Goal: Task Accomplishment & Management: Use online tool/utility

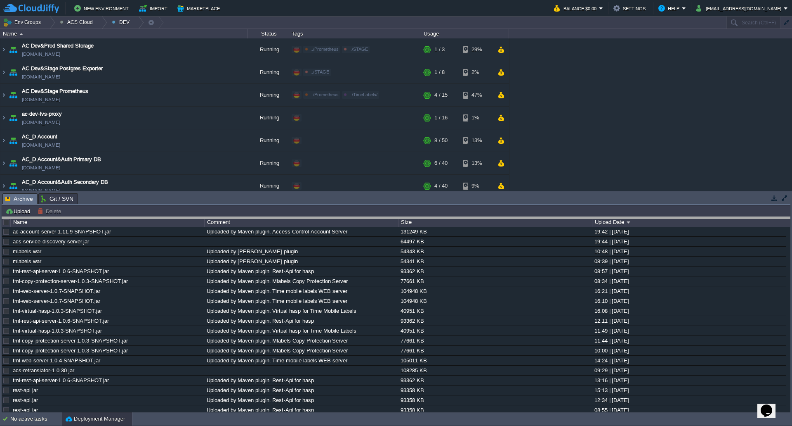
drag, startPoint x: 657, startPoint y: 195, endPoint x: 654, endPoint y: 234, distance: 39.3
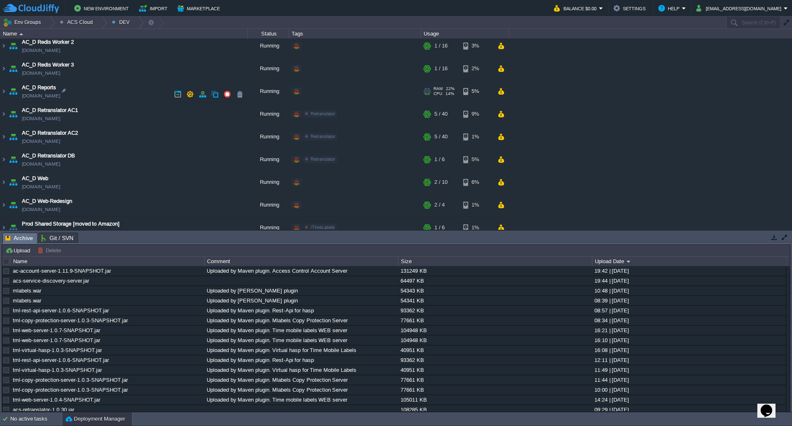
scroll to position [660, 0]
click at [6, 118] on img at bounding box center [3, 115] width 7 height 22
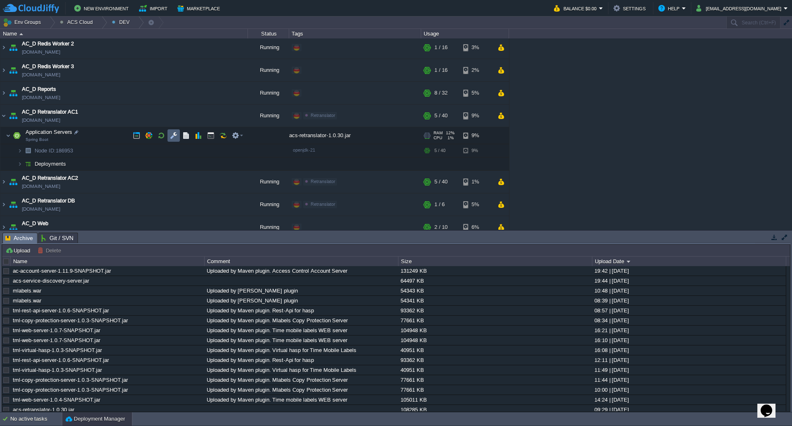
click at [171, 138] on button "button" at bounding box center [173, 135] width 7 height 7
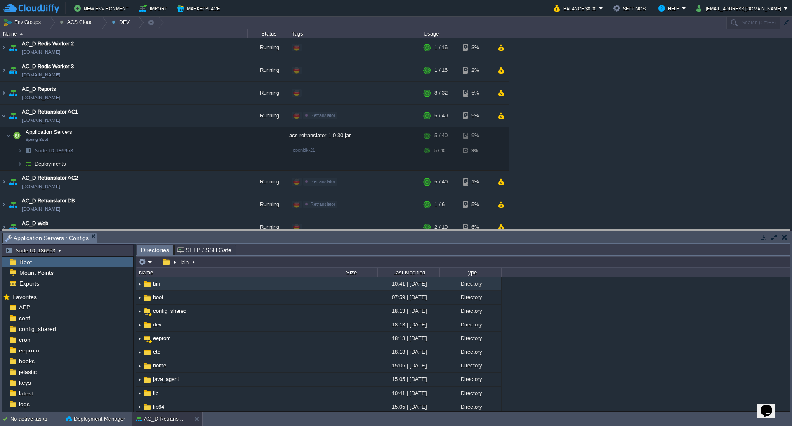
drag, startPoint x: 202, startPoint y: 238, endPoint x: 208, endPoint y: 207, distance: 31.9
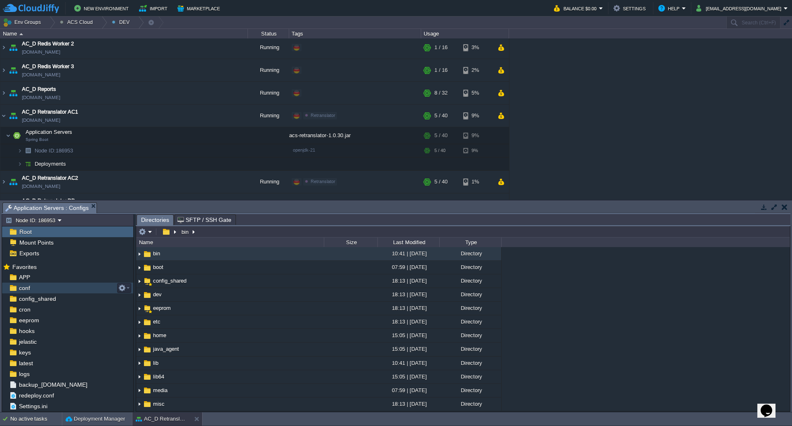
click at [36, 287] on div "conf" at bounding box center [67, 287] width 131 height 11
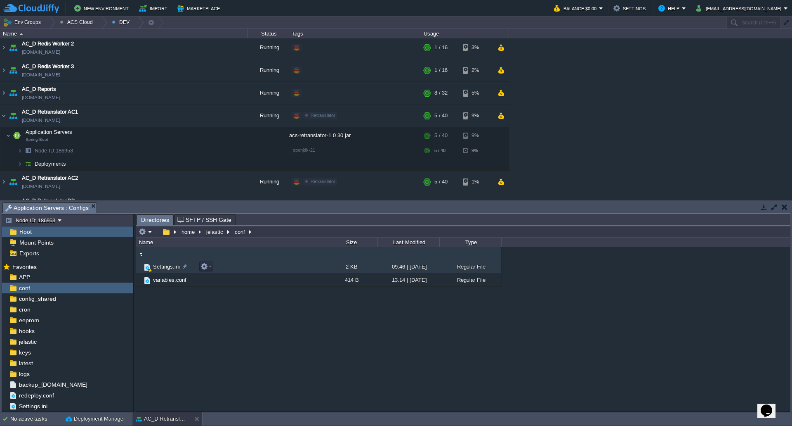
click at [166, 268] on span "Settings.ini" at bounding box center [166, 266] width 29 height 7
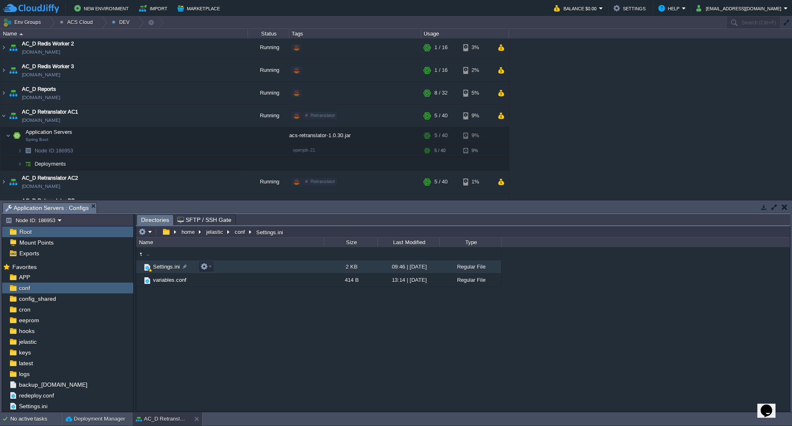
click at [166, 268] on span "Settings.ini" at bounding box center [166, 266] width 29 height 7
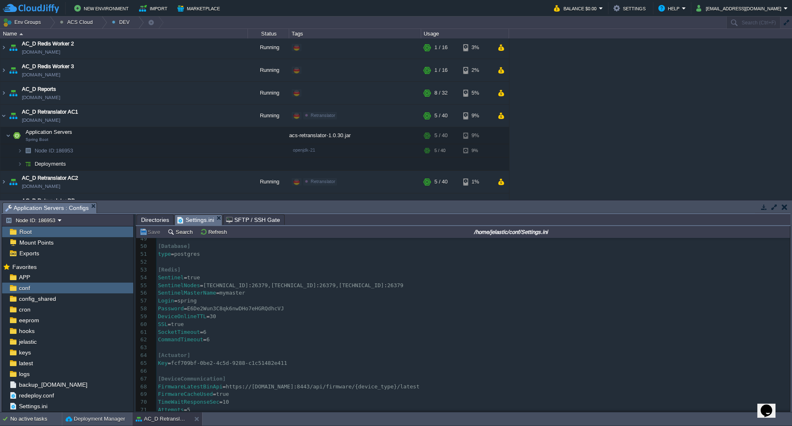
scroll to position [412, 0]
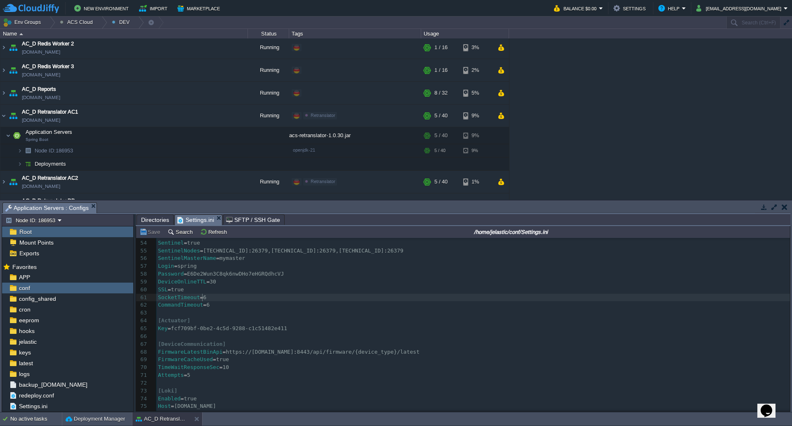
click at [209, 299] on pre "SocketTimeout = 6" at bounding box center [473, 297] width 634 height 8
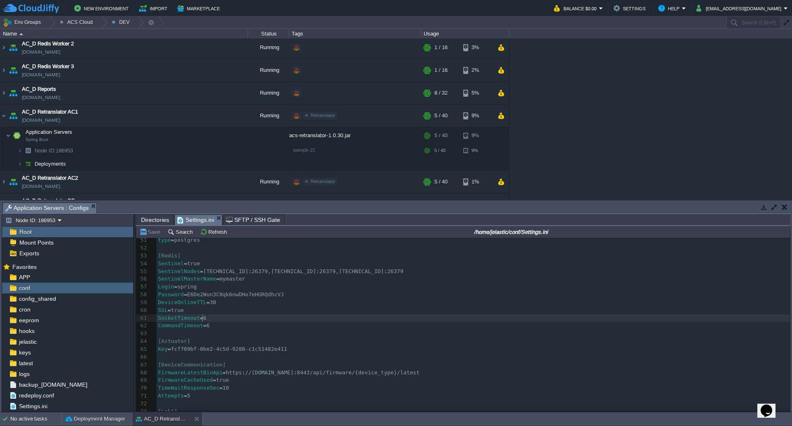
scroll to position [413, 0]
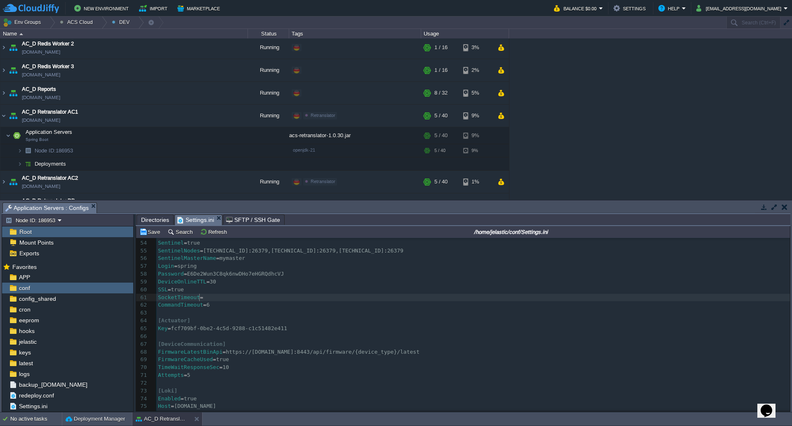
type textarea "8"
type textarea "10"
click at [151, 232] on button "Save" at bounding box center [151, 231] width 23 height 7
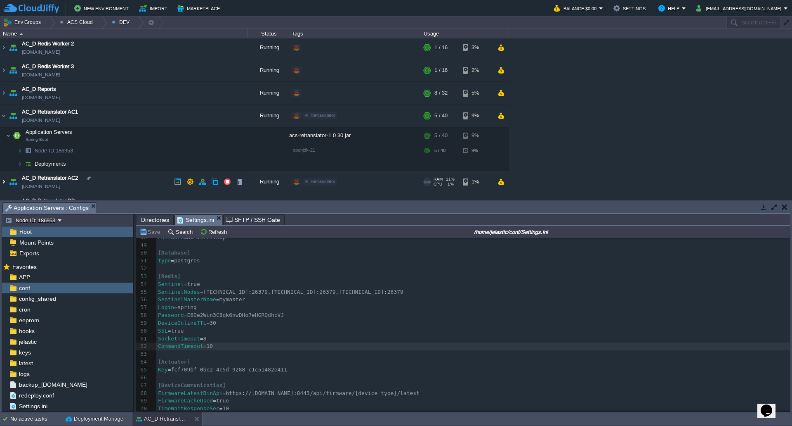
click at [4, 182] on img at bounding box center [3, 181] width 7 height 22
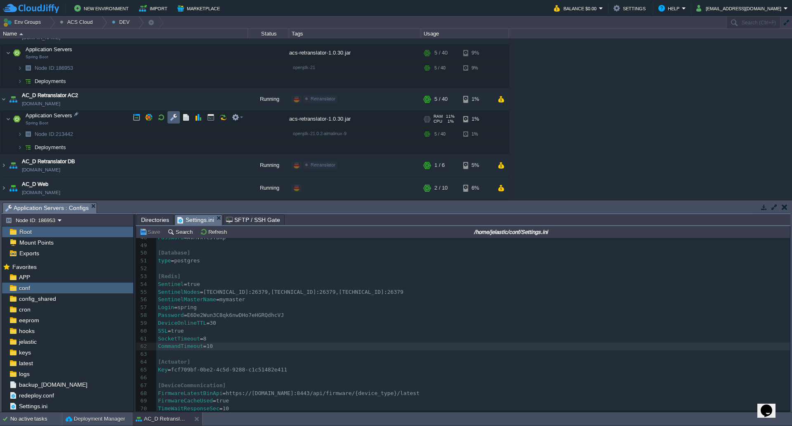
click at [180, 120] on td at bounding box center [174, 117] width 12 height 12
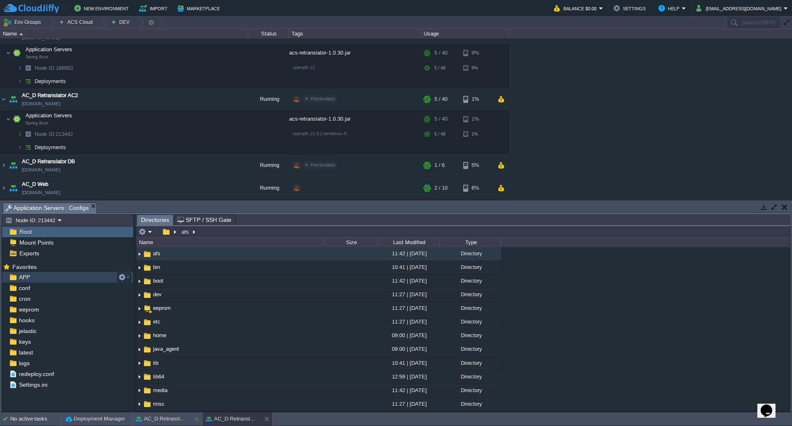
click at [38, 285] on div "conf" at bounding box center [67, 287] width 131 height 11
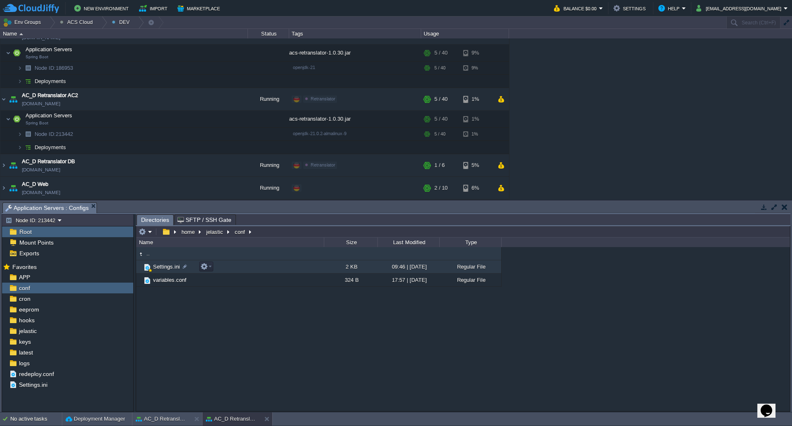
click at [166, 265] on span "Settings.ini" at bounding box center [166, 266] width 29 height 7
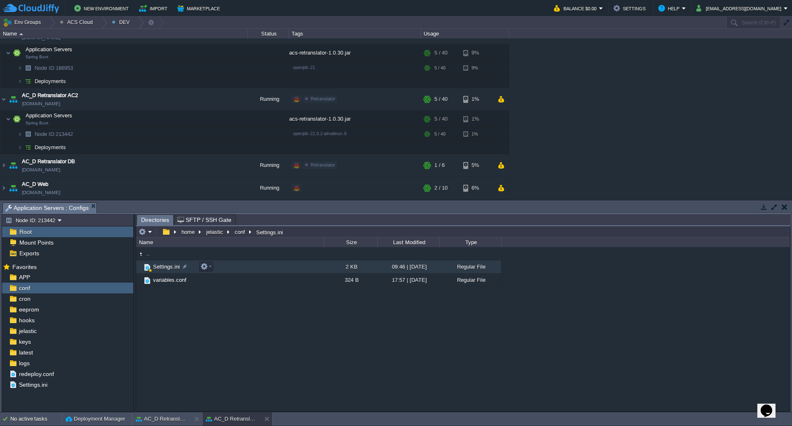
click at [166, 265] on span "Settings.ini" at bounding box center [166, 266] width 29 height 7
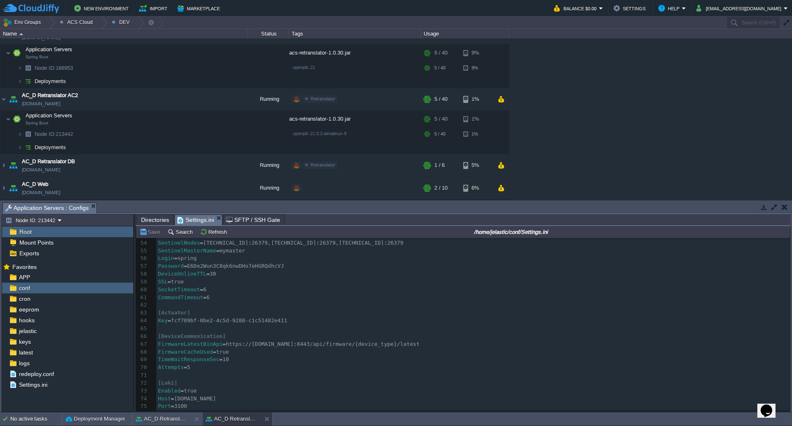
click at [218, 286] on pre "SSL = true" at bounding box center [473, 282] width 634 height 8
click at [219, 290] on pre "SocketTimeout = 6" at bounding box center [473, 290] width 634 height 8
type textarea "8"
type textarea "10"
click at [159, 232] on button "Save" at bounding box center [151, 231] width 23 height 7
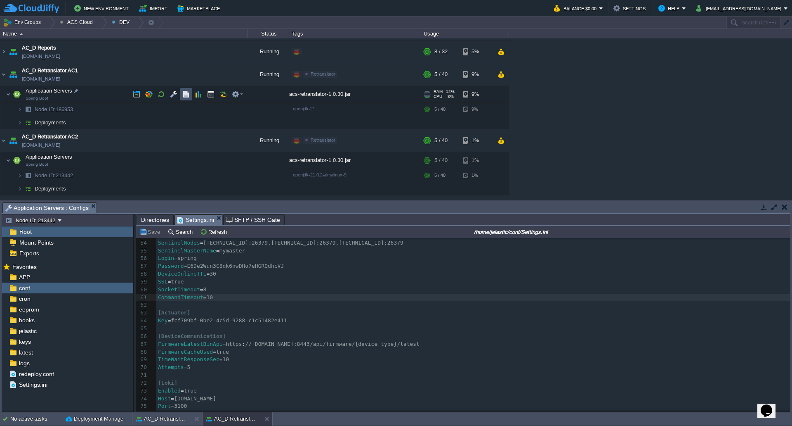
click at [189, 93] on button "button" at bounding box center [185, 93] width 7 height 7
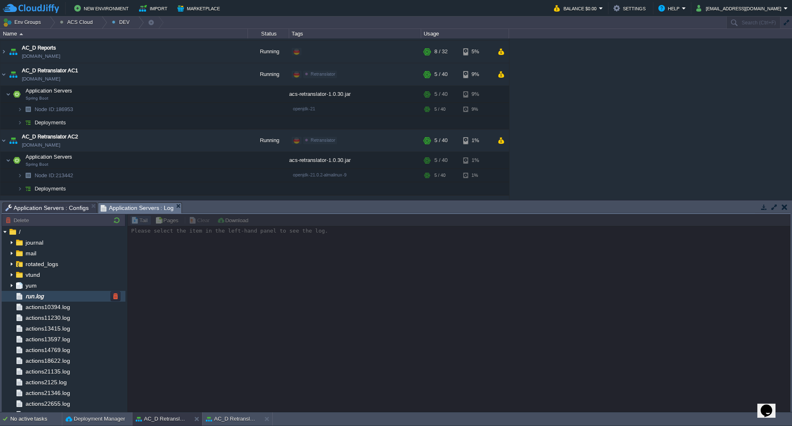
click at [58, 300] on div "run.log" at bounding box center [64, 296] width 124 height 11
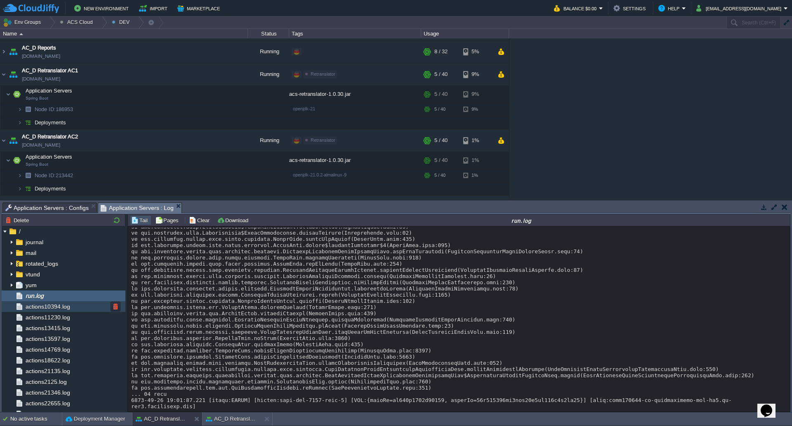
scroll to position [0, 0]
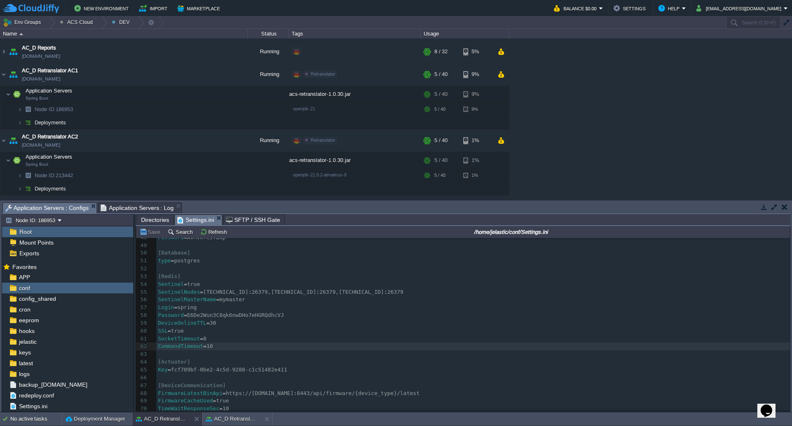
click at [61, 209] on span "Application Servers : Configs" at bounding box center [46, 208] width 83 height 10
click at [96, 25] on div at bounding box center [101, 23] width 11 height 12
click at [85, 55] on link "STAGE" at bounding box center [80, 54] width 49 height 9
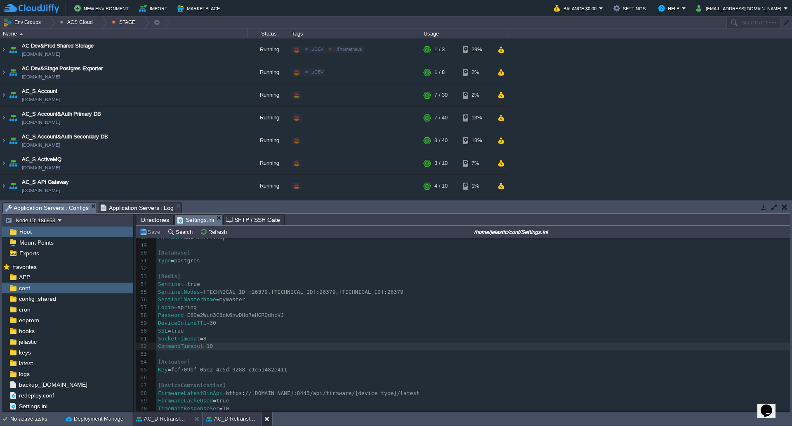
click at [264, 421] on div at bounding box center [266, 418] width 11 height 13
click at [130, 211] on span "Application Servers : Log" at bounding box center [137, 208] width 73 height 10
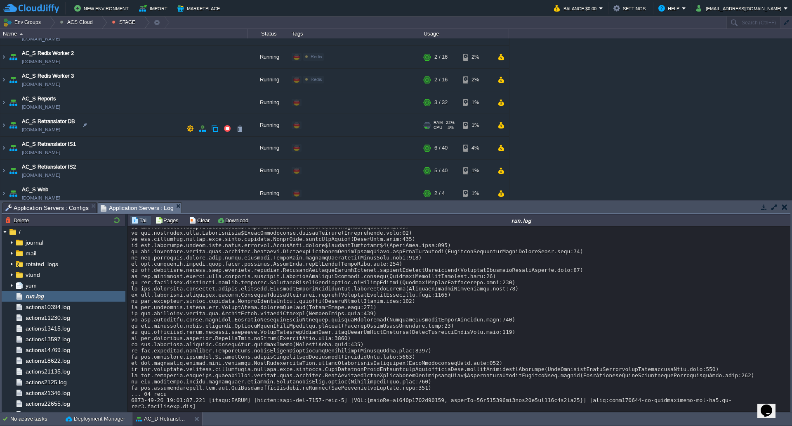
scroll to position [634, 0]
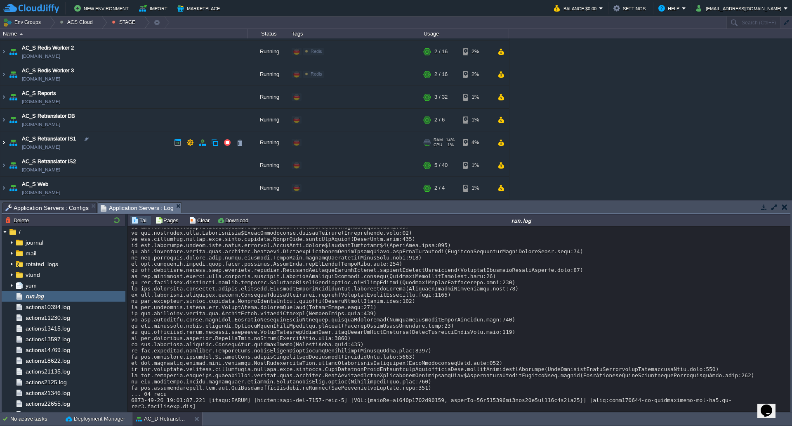
click at [5, 142] on img at bounding box center [3, 142] width 7 height 22
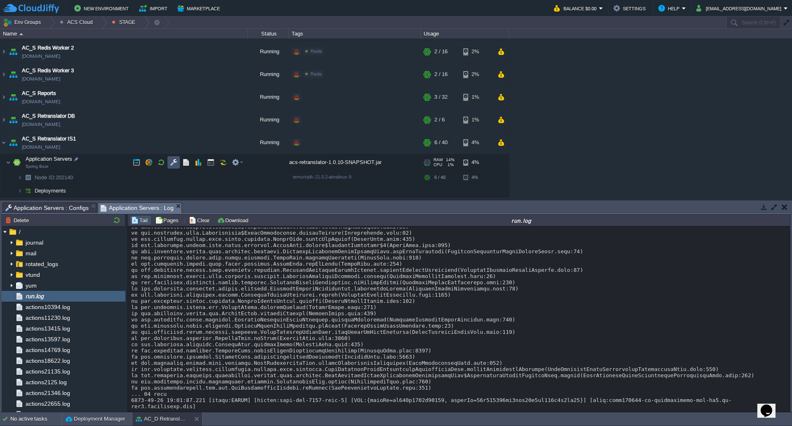
click at [171, 163] on button "button" at bounding box center [173, 161] width 7 height 7
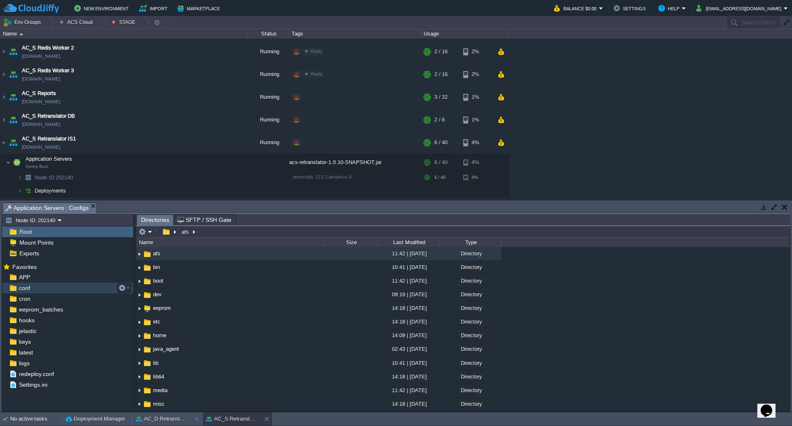
click at [74, 291] on div "conf" at bounding box center [67, 287] width 131 height 11
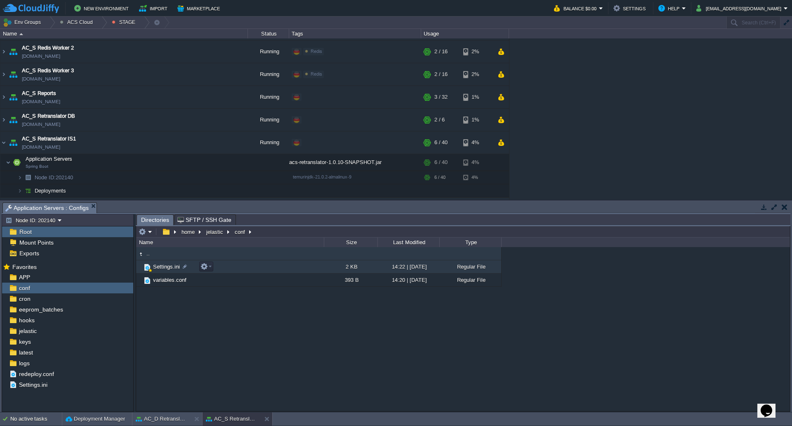
click at [168, 267] on span "Settings.ini" at bounding box center [166, 266] width 29 height 7
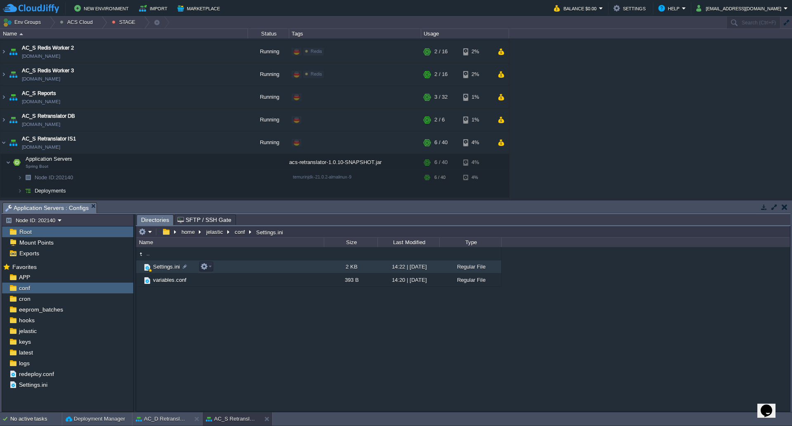
click at [164, 270] on span "Settings.ini" at bounding box center [166, 266] width 29 height 7
click at [39, 333] on div "jelastic" at bounding box center [67, 330] width 131 height 11
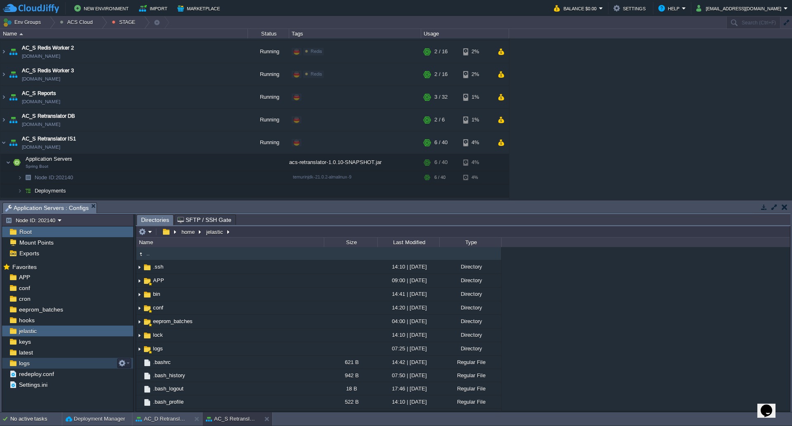
click at [35, 359] on div "logs" at bounding box center [67, 362] width 131 height 11
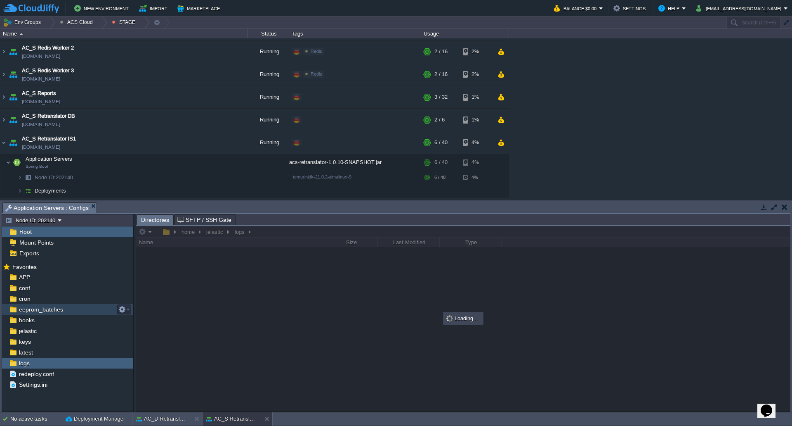
click at [45, 313] on span "eeprom_batches" at bounding box center [40, 308] width 47 height 7
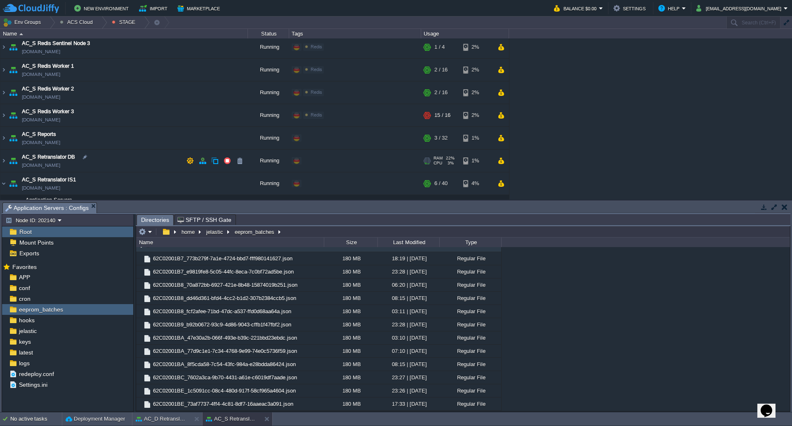
scroll to position [592, 0]
click at [579, 118] on div "AC Dev&Prod Shared Storage [DOMAIN_NAME] Running ../DEV ../Prometheus Edit RAM …" at bounding box center [396, 118] width 792 height 161
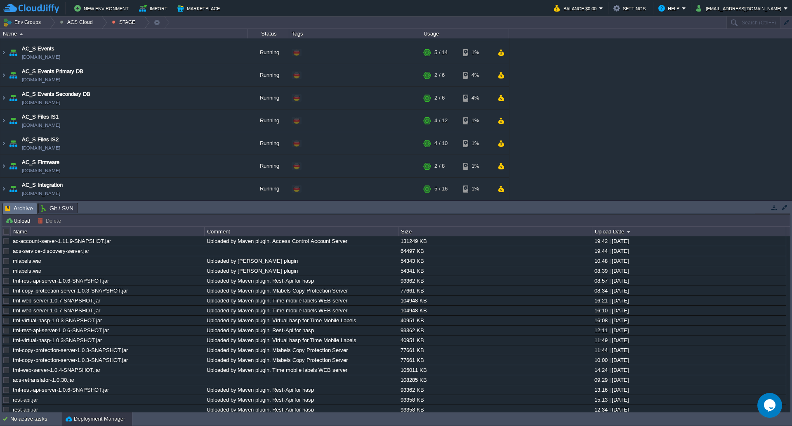
scroll to position [633, 0]
click at [99, 22] on div at bounding box center [101, 23] width 11 height 12
click at [78, 36] on link "DEV" at bounding box center [80, 35] width 49 height 9
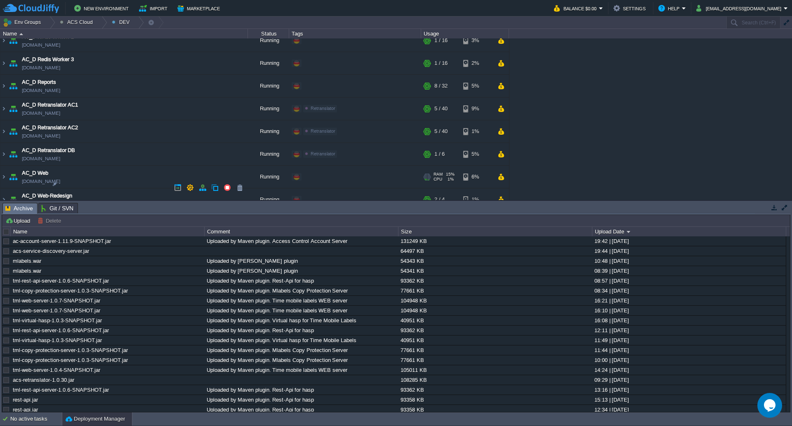
scroll to position [674, 0]
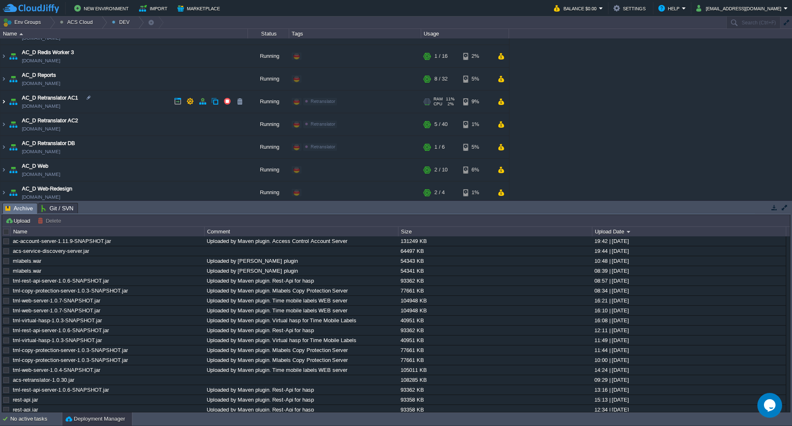
click at [3, 103] on img at bounding box center [3, 101] width 7 height 22
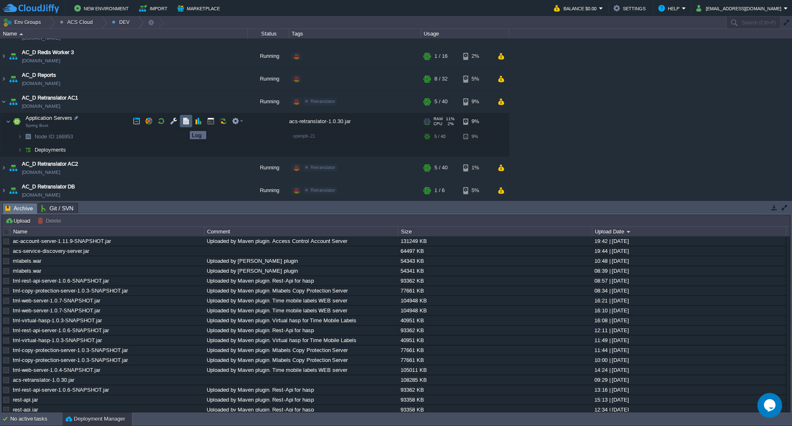
click at [187, 123] on button "button" at bounding box center [185, 120] width 7 height 7
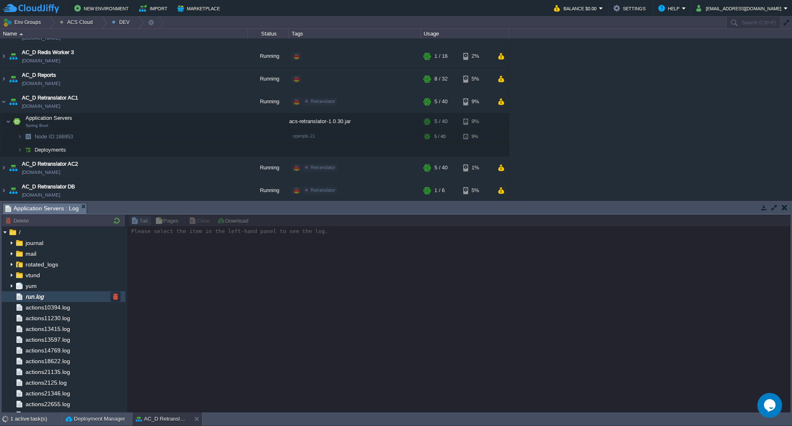
click at [63, 300] on div "run.log" at bounding box center [64, 296] width 124 height 11
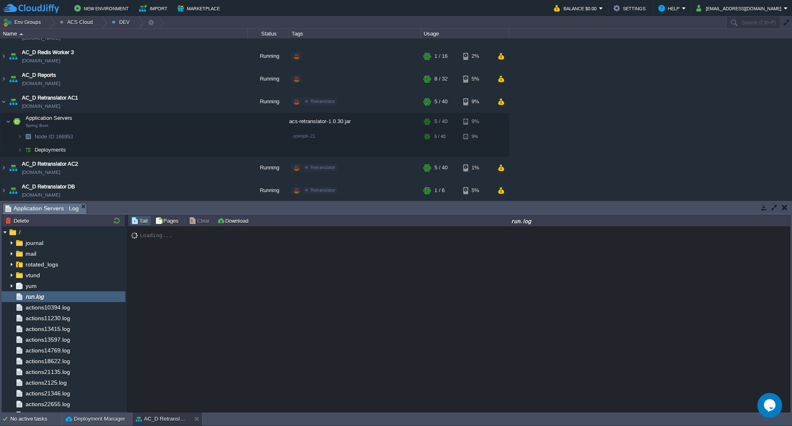
scroll to position [6053, 0]
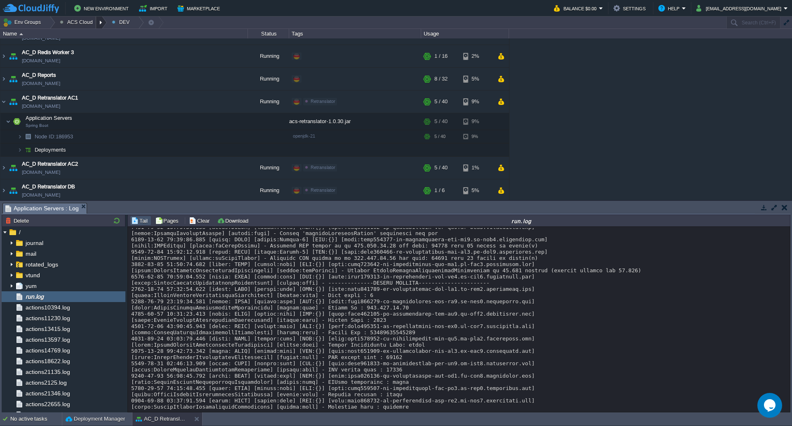
click at [97, 23] on div at bounding box center [101, 23] width 11 height 12
click at [83, 57] on link "STAGE" at bounding box center [80, 54] width 49 height 9
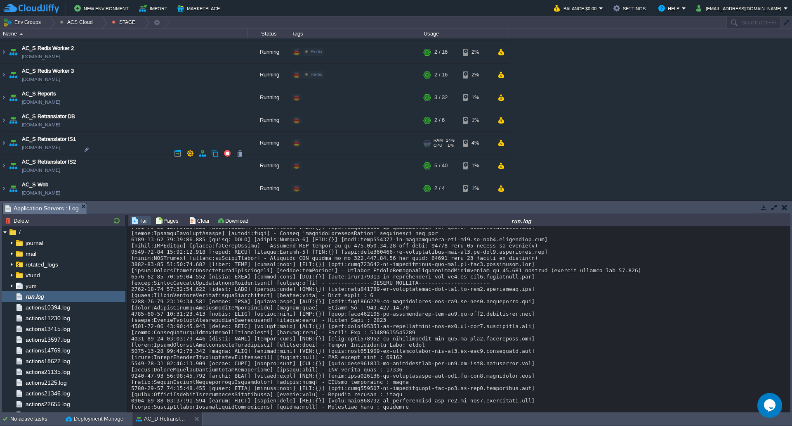
scroll to position [633, 0]
click at [1, 146] on img at bounding box center [3, 143] width 7 height 22
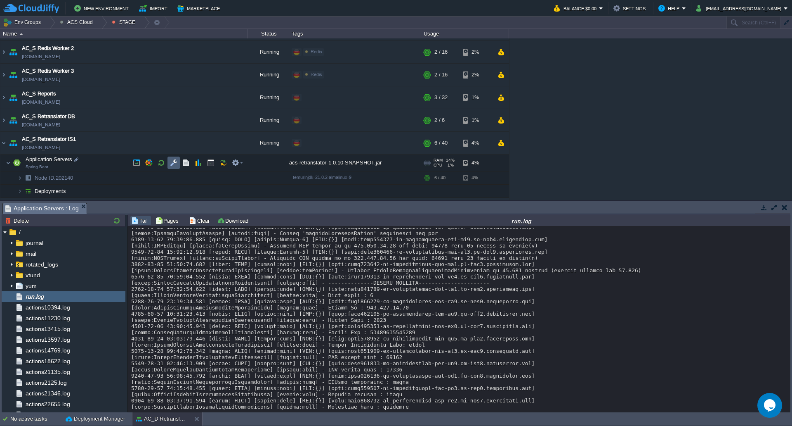
click at [175, 164] on button "button" at bounding box center [173, 162] width 7 height 7
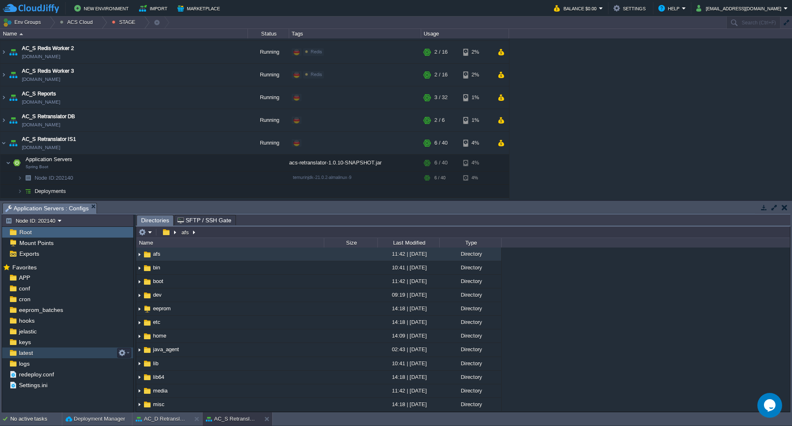
click at [33, 361] on div "logs" at bounding box center [67, 363] width 131 height 11
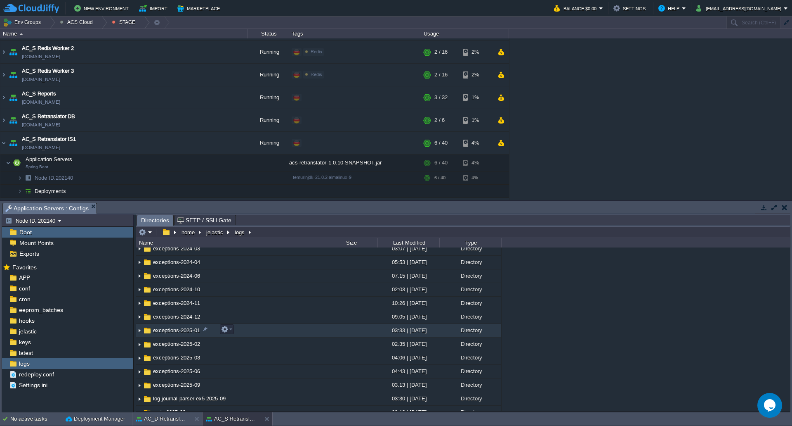
scroll to position [289, 0]
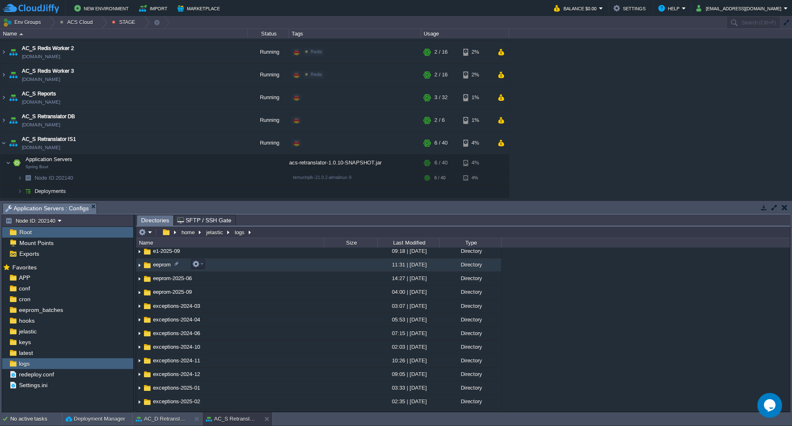
click at [140, 263] on img at bounding box center [139, 264] width 7 height 13
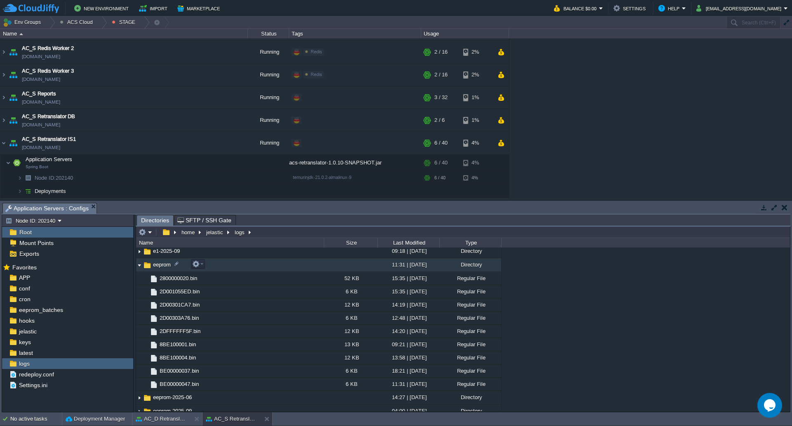
click at [140, 265] on img at bounding box center [139, 264] width 7 height 13
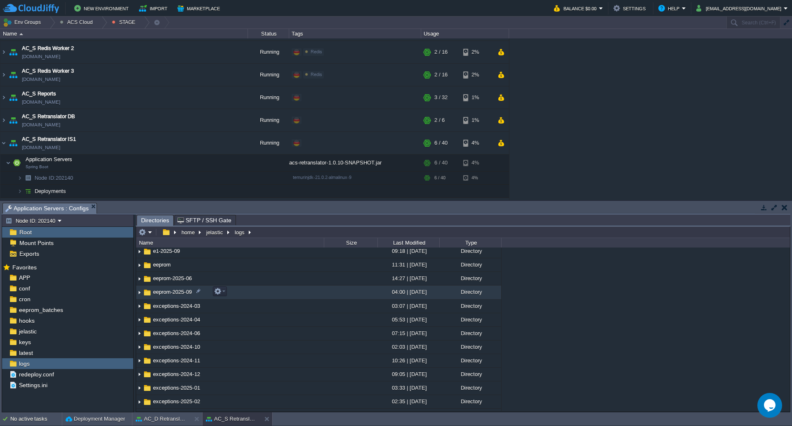
click at [138, 293] on img at bounding box center [139, 292] width 7 height 13
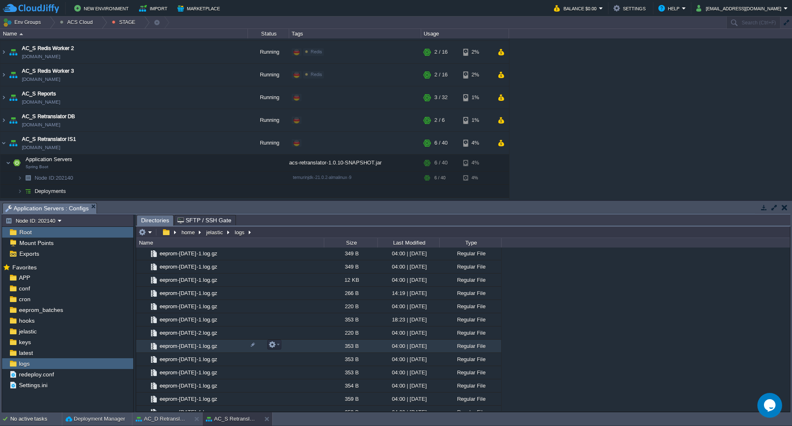
scroll to position [619, 0]
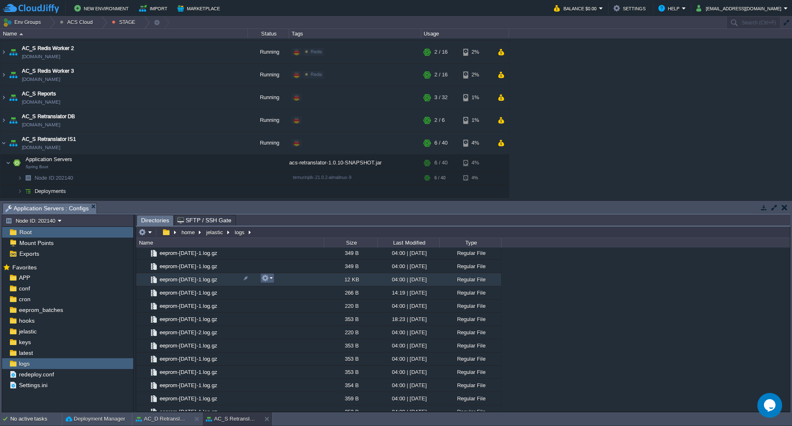
click at [272, 281] on em at bounding box center [267, 277] width 11 height 7
click at [290, 333] on span "Download" at bounding box center [284, 333] width 23 height 6
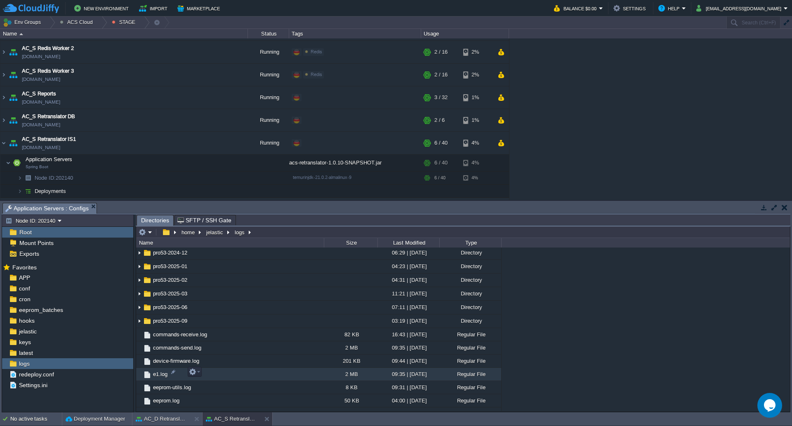
scroll to position [1197, 0]
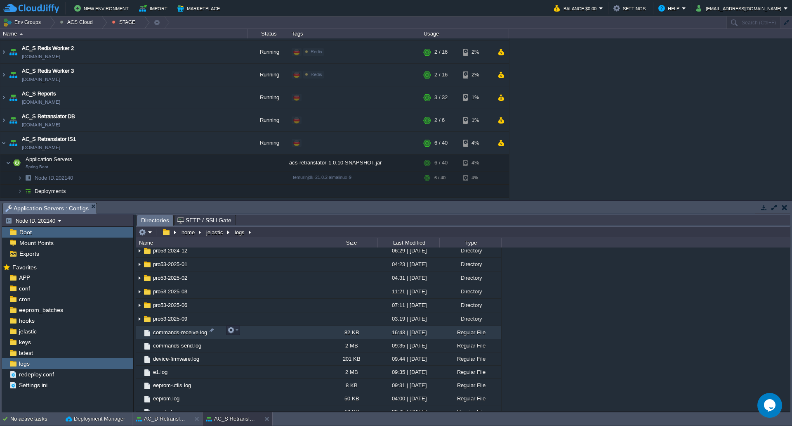
click at [185, 331] on span "commands-receive.log" at bounding box center [180, 332] width 57 height 7
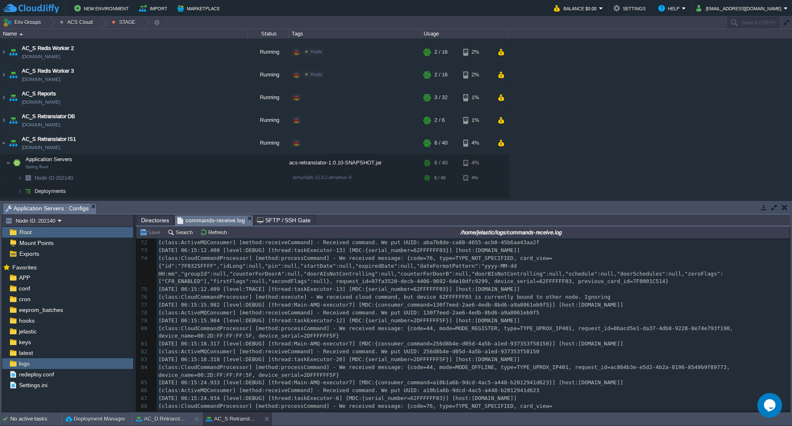
scroll to position [594, 0]
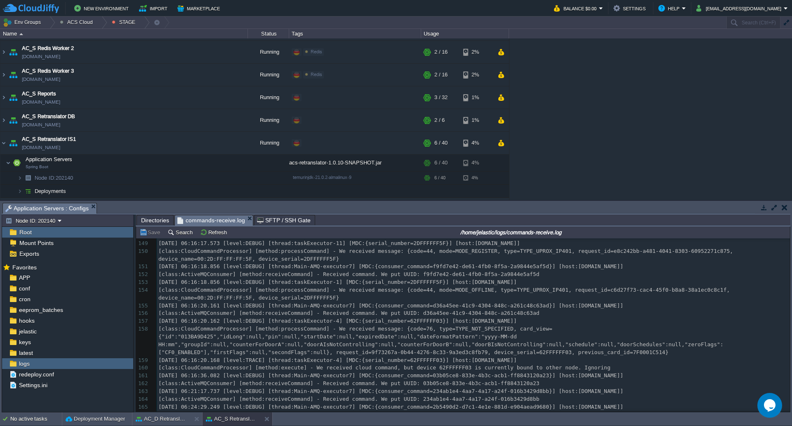
click at [433, 355] on div "413 2025-10-06 06:12:37.045 [level:DEBUG] [thread:Main-AMQ-executor7] [MDC:{con…" at bounding box center [474, 212] width 634 height 552
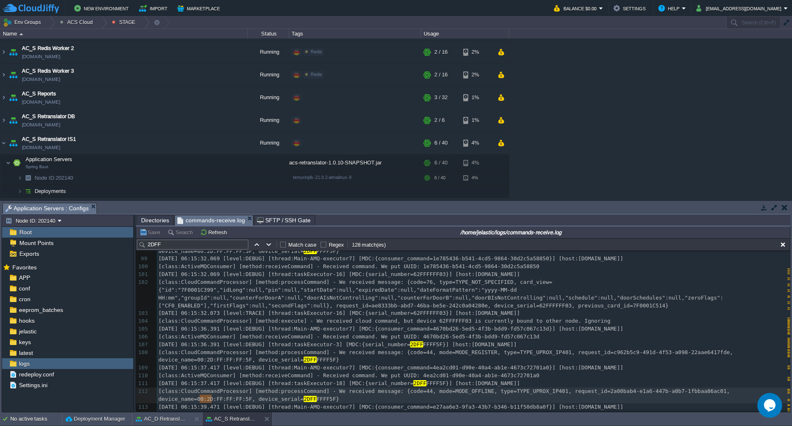
click at [506, 378] on div "x [class:CloudCommandProcessor] [method:processCommand] - We received message: …" at bounding box center [474, 317] width 634 height 404
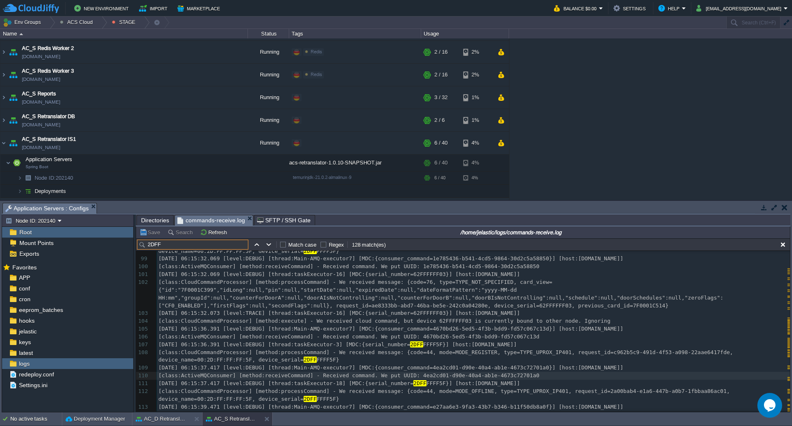
click at [190, 248] on input "2DFF" at bounding box center [192, 244] width 111 height 10
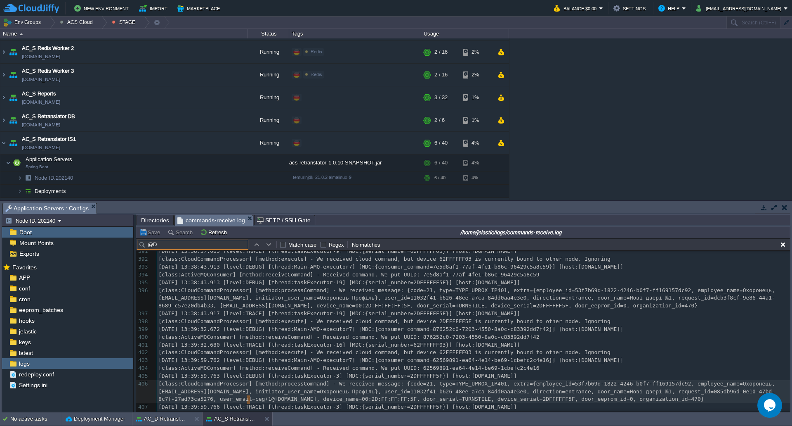
type input "@"
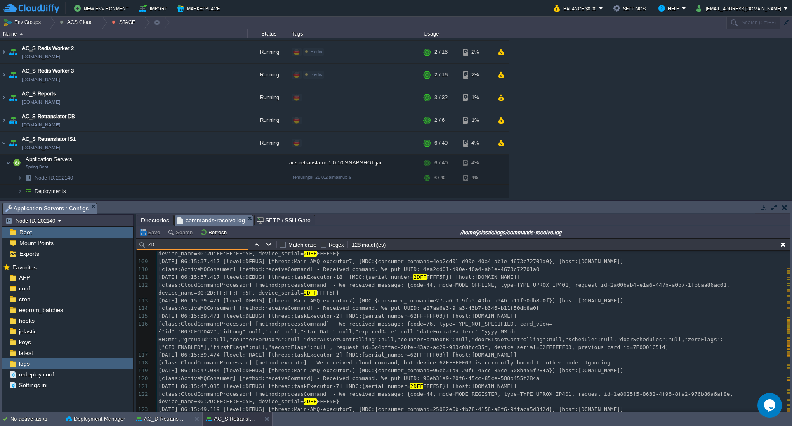
type input "2"
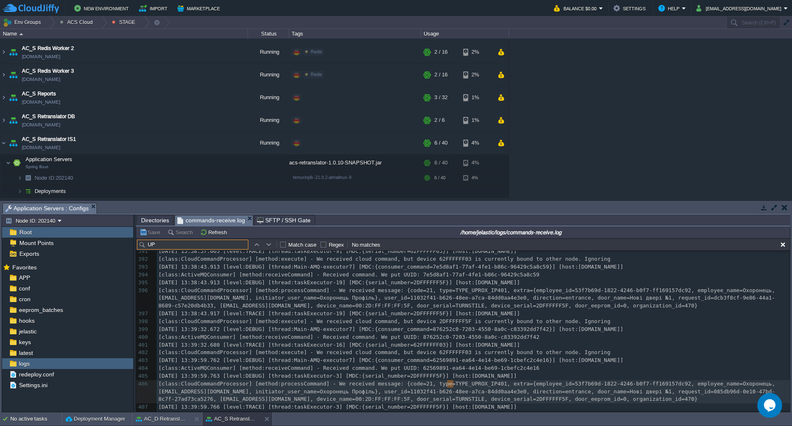
type input "U"
click at [157, 247] on input "text" at bounding box center [192, 244] width 111 height 10
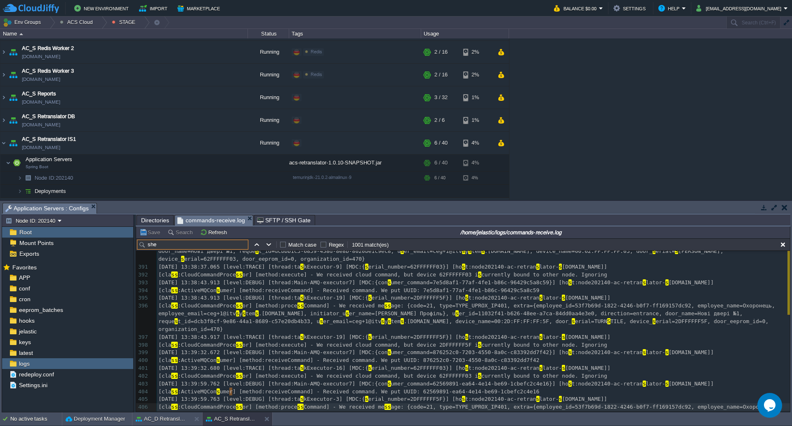
type input "shed"
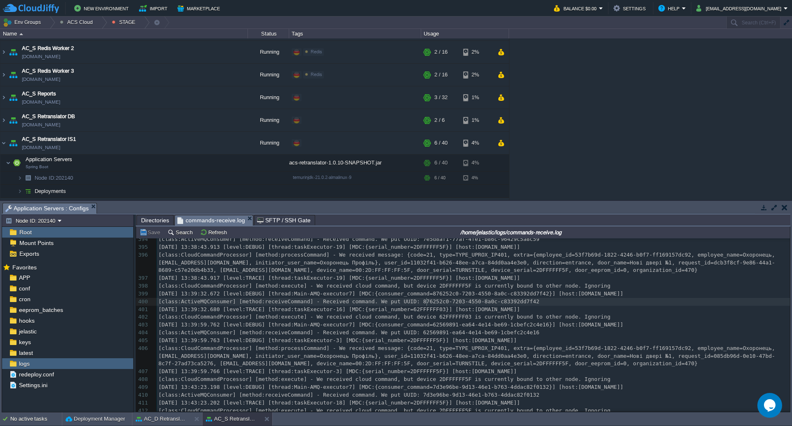
click at [426, 301] on span "[class:ActiveMQConsumer] [method:receiveCommand] - Received command. We put UUI…" at bounding box center [348, 301] width 381 height 6
click at [445, 344] on div "x 384 [class:CloudCommandProcessor] [method:processCommand] - We received messa…" at bounding box center [474, 274] width 634 height 296
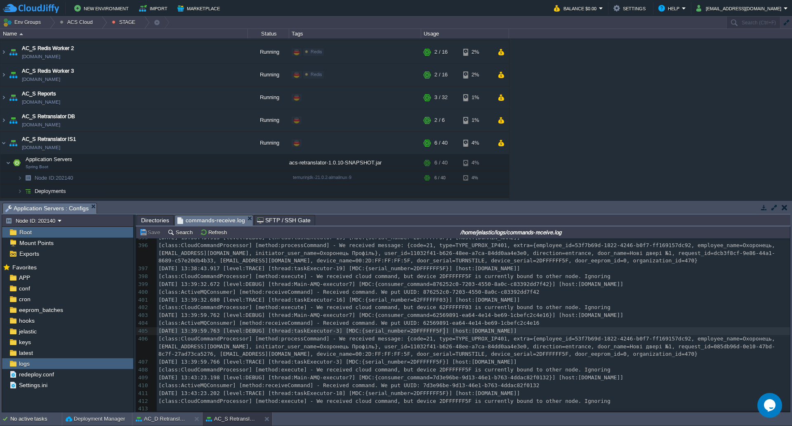
paste input "EEPROMView"
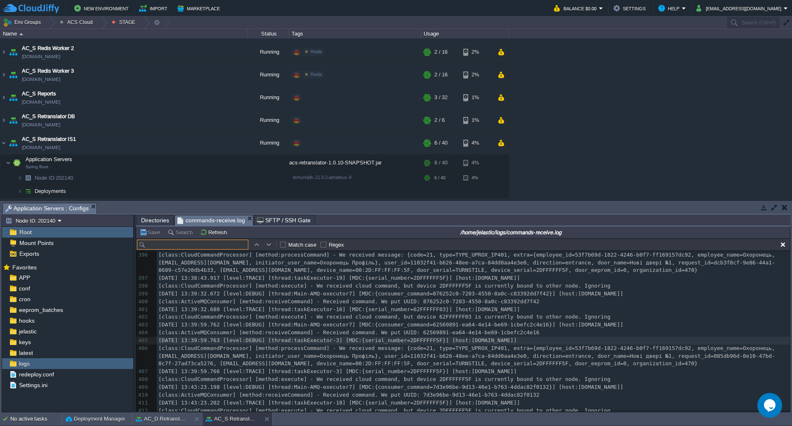
type input "EEPROMView"
click at [158, 224] on span "Directories" at bounding box center [155, 220] width 28 height 10
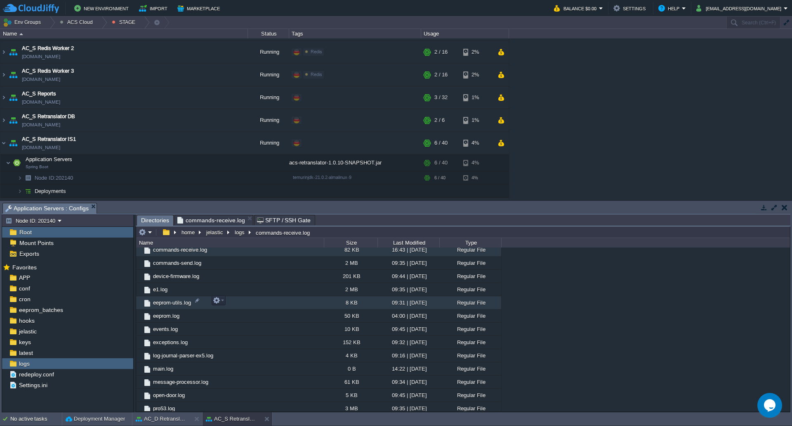
click at [177, 300] on span "eeprom-utils.log" at bounding box center [172, 302] width 40 height 7
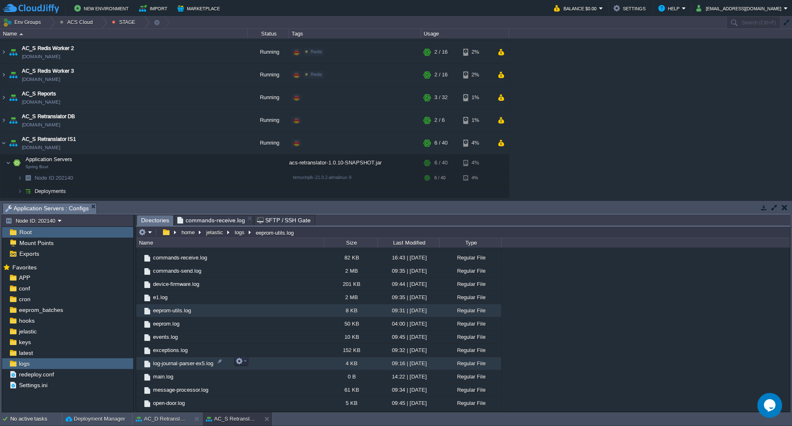
scroll to position [1253, 0]
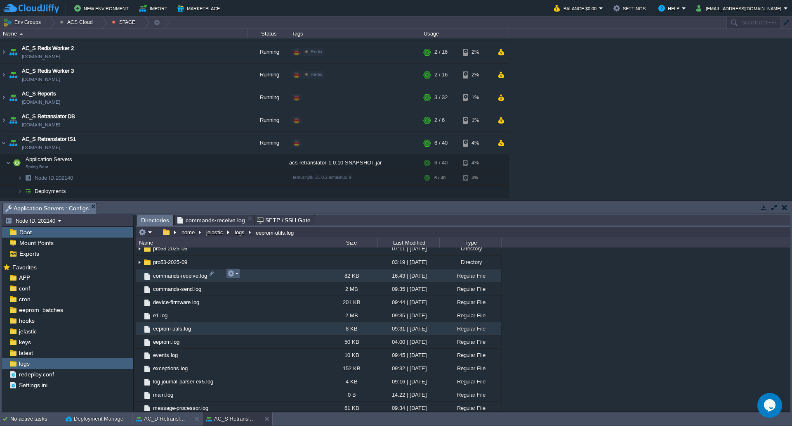
click at [238, 274] on em at bounding box center [232, 273] width 11 height 7
click at [260, 331] on span "Download" at bounding box center [250, 328] width 23 height 6
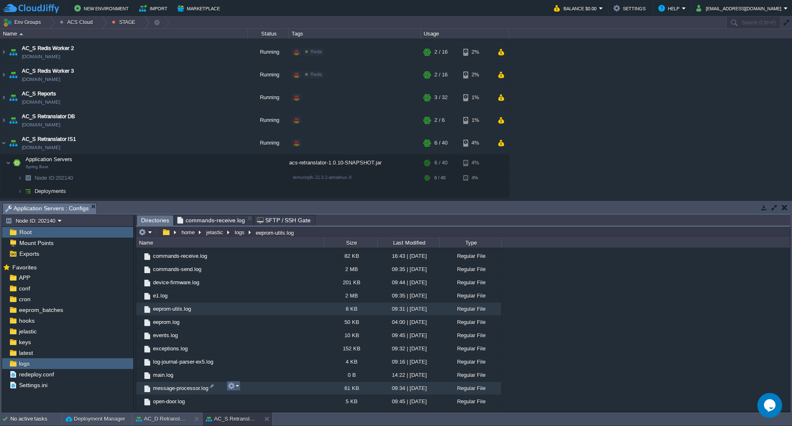
scroll to position [1295, 0]
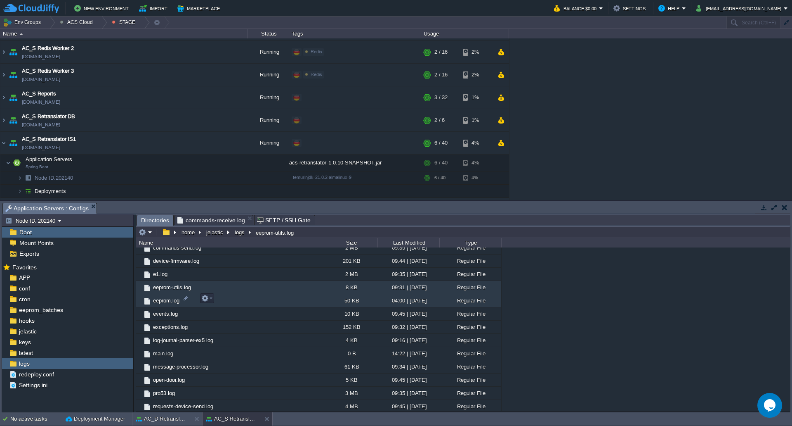
click at [173, 297] on span "eeprom.log" at bounding box center [166, 300] width 29 height 7
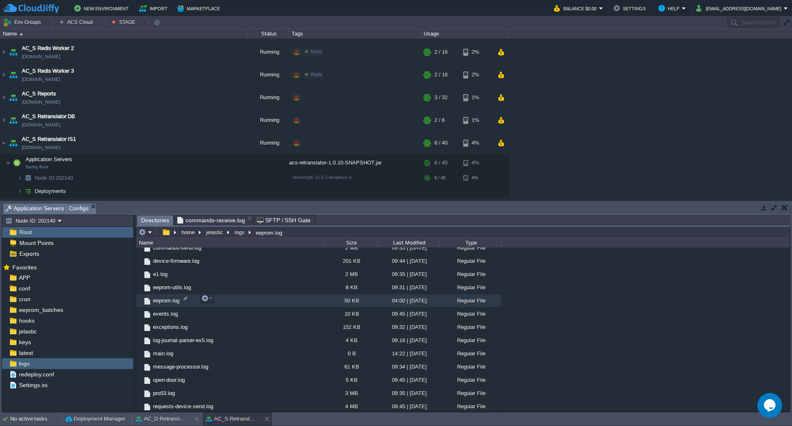
click at [173, 300] on span "eeprom.log" at bounding box center [166, 300] width 29 height 7
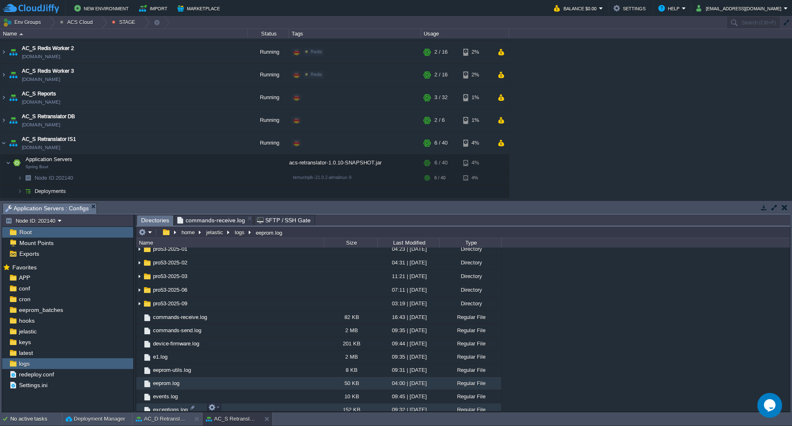
scroll to position [1253, 0]
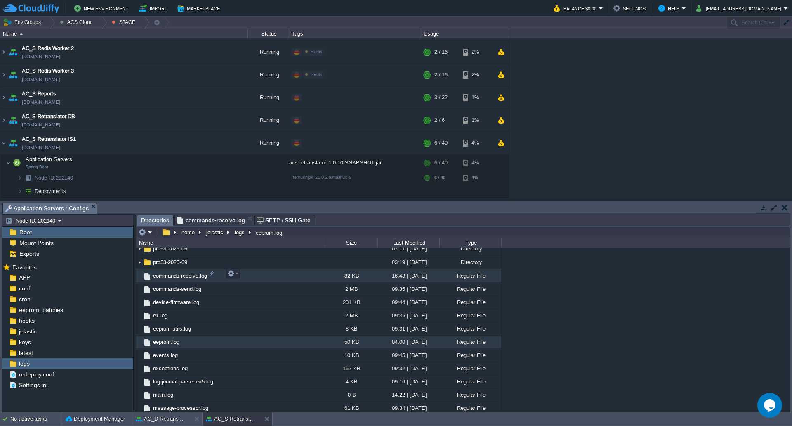
click at [181, 274] on span "commands-receive.log" at bounding box center [180, 275] width 57 height 7
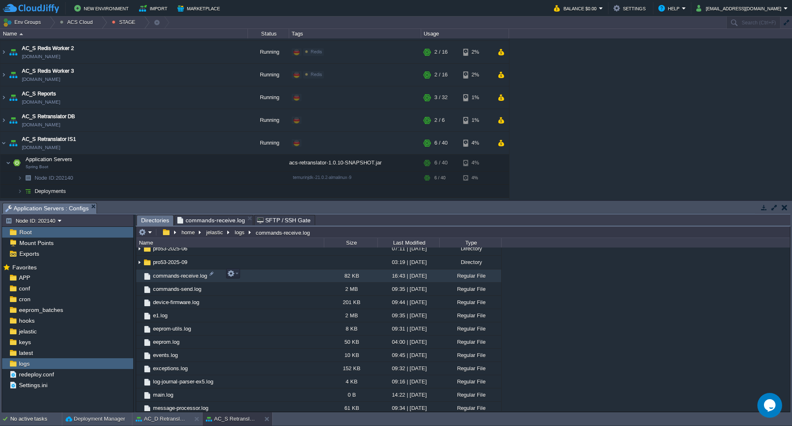
click at [181, 274] on span "commands-receive.log" at bounding box center [180, 275] width 57 height 7
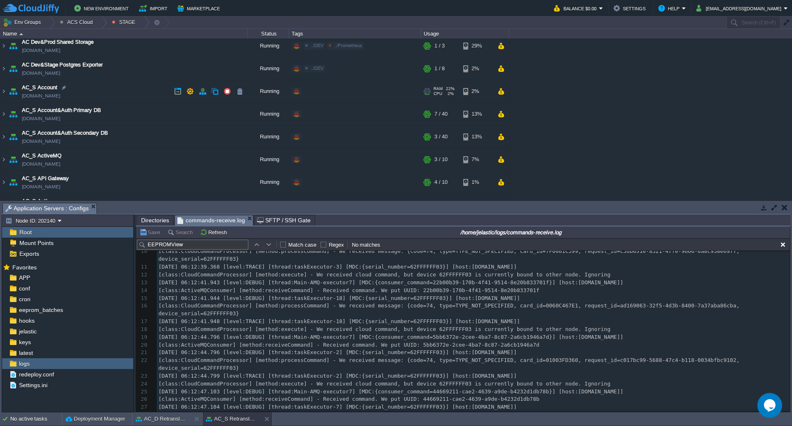
scroll to position [0, 0]
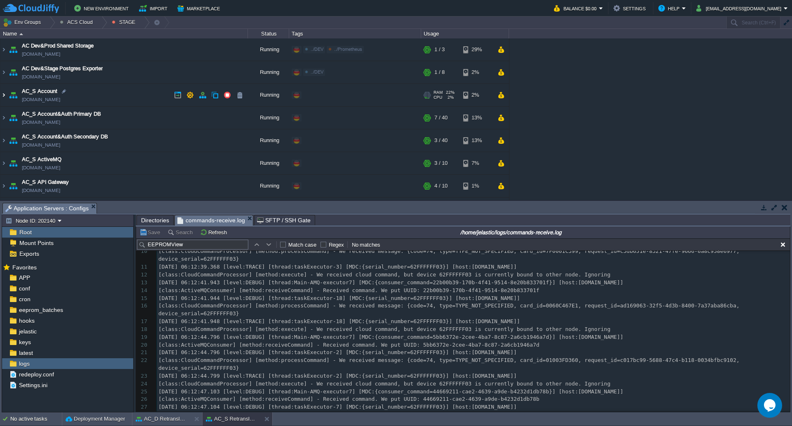
click at [3, 96] on img at bounding box center [3, 95] width 7 height 22
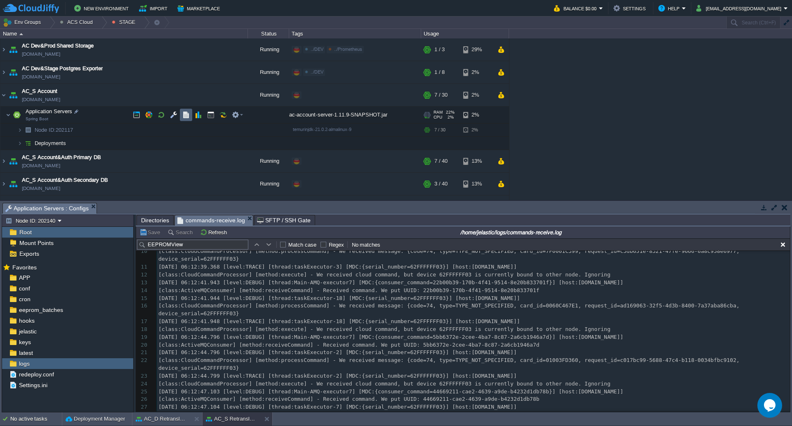
click at [176, 115] on button "button" at bounding box center [173, 114] width 7 height 7
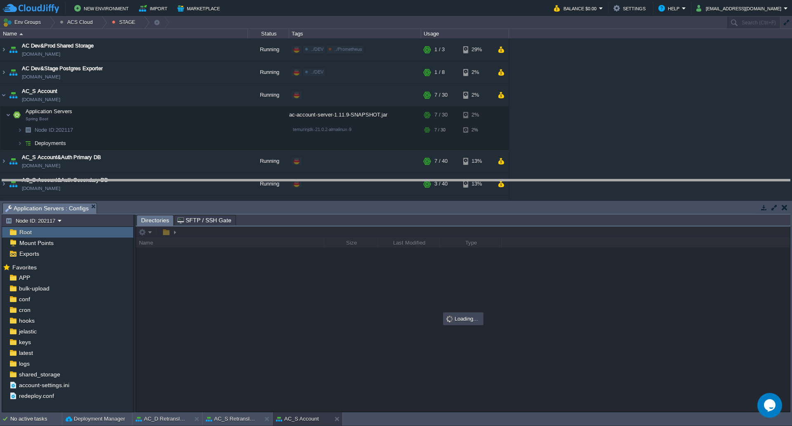
drag, startPoint x: 268, startPoint y: 212, endPoint x: 249, endPoint y: 187, distance: 31.9
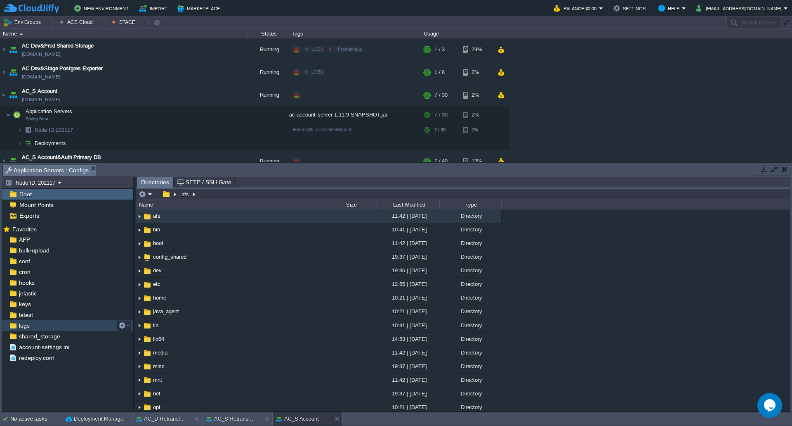
click at [61, 326] on div "logs" at bounding box center [67, 325] width 131 height 11
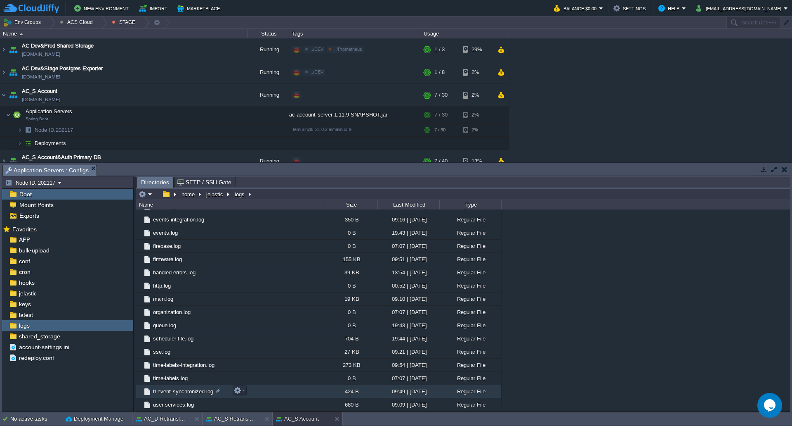
scroll to position [344, 0]
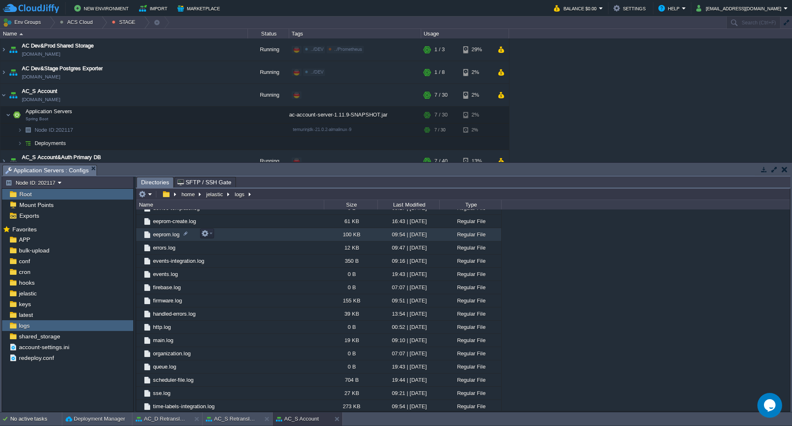
click at [165, 231] on span "eeprom.log" at bounding box center [166, 234] width 29 height 7
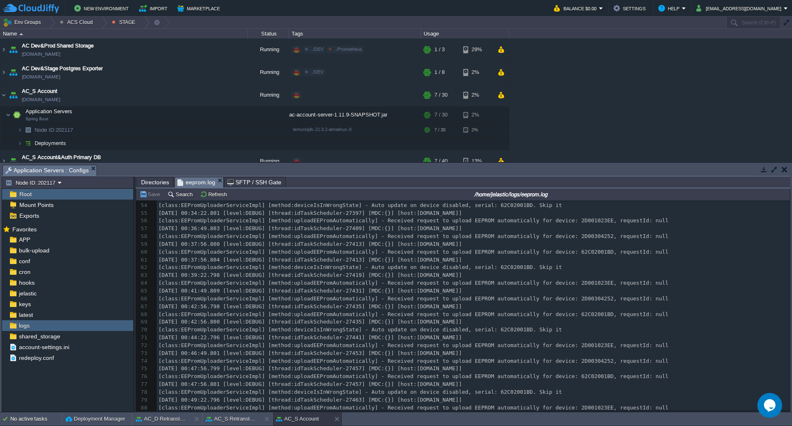
scroll to position [485, 0]
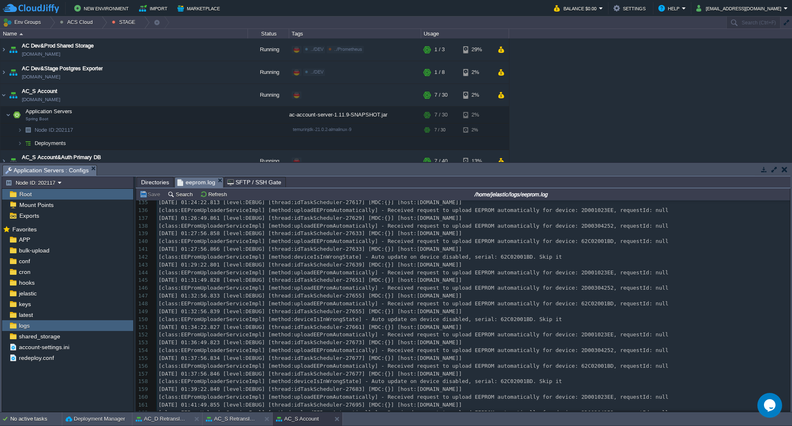
click at [530, 311] on div "665 2025-10-07 00:01:55.388 [level:DEBUG] [thread:idTaskScheduler-27255] [MDC:{…" at bounding box center [474, 268] width 634 height 435
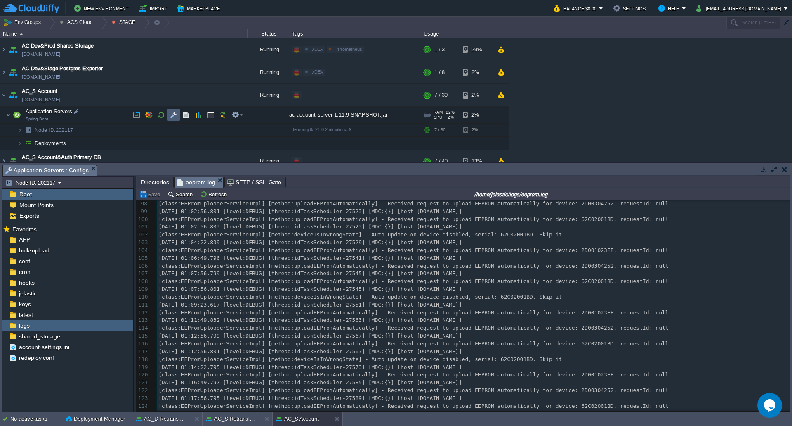
click at [170, 117] on td at bounding box center [174, 115] width 12 height 12
click at [42, 327] on div "logs" at bounding box center [67, 325] width 131 height 11
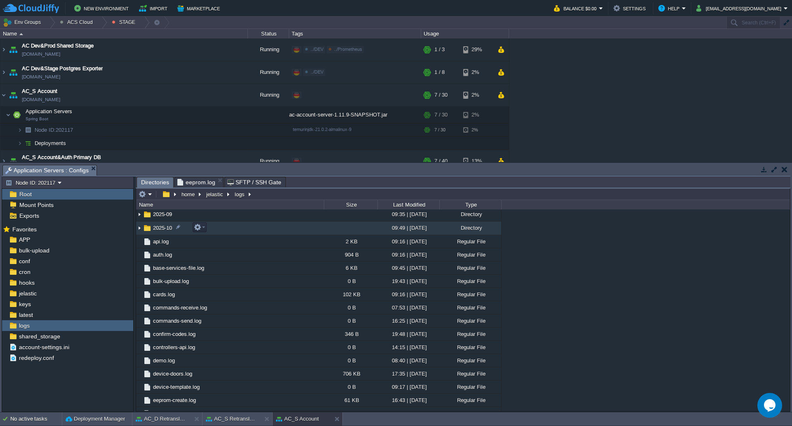
click at [140, 229] on img at bounding box center [139, 228] width 7 height 13
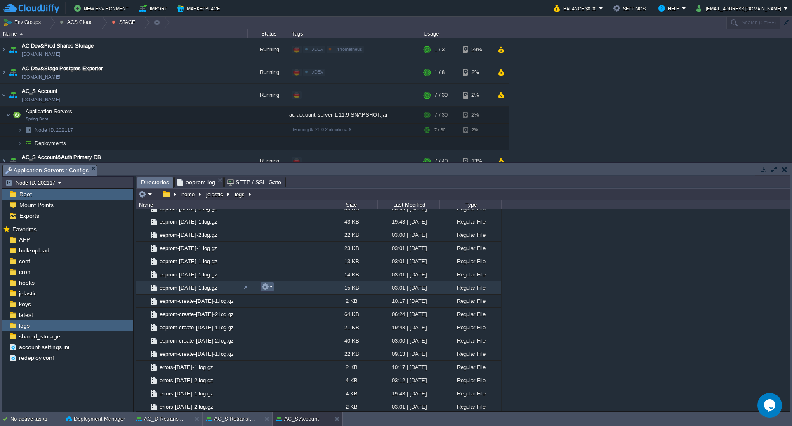
click at [271, 289] on em at bounding box center [267, 286] width 11 height 7
click at [284, 340] on span "Download" at bounding box center [284, 341] width 23 height 6
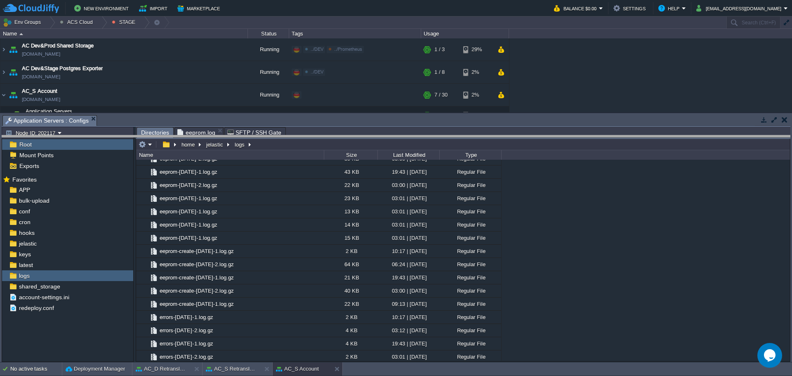
drag, startPoint x: 166, startPoint y: 121, endPoint x: 165, endPoint y: 194, distance: 73.1
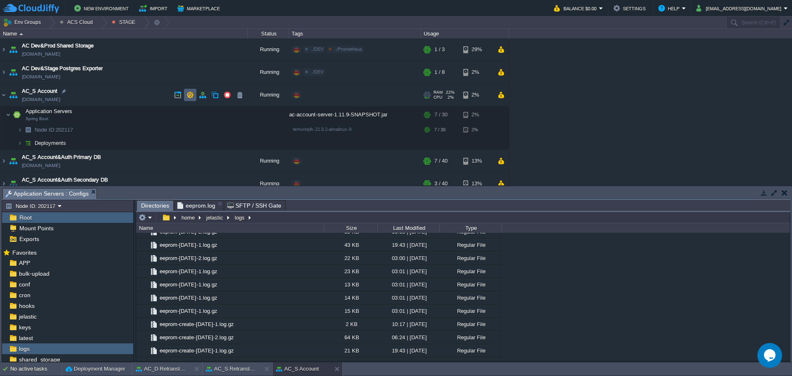
click at [192, 98] on button "button" at bounding box center [190, 94] width 7 height 7
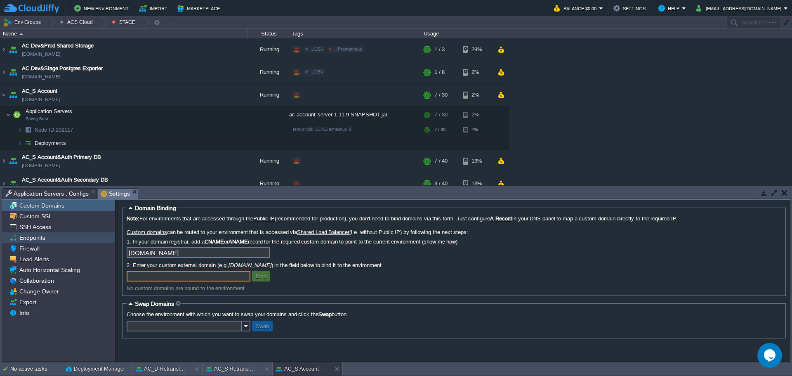
click at [47, 236] on div "Endpoints" at bounding box center [58, 237] width 113 height 11
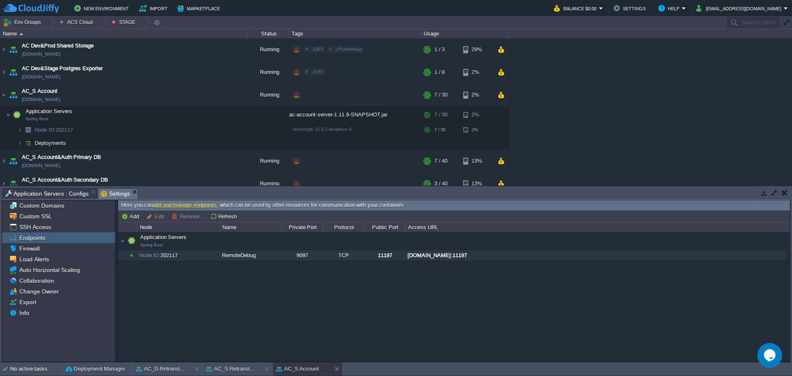
click at [526, 259] on div "node202117-ac-stage-account.de-fra1.cloudjiffy.net:11197" at bounding box center [596, 255] width 381 height 11
click at [175, 117] on button "button" at bounding box center [173, 114] width 7 height 7
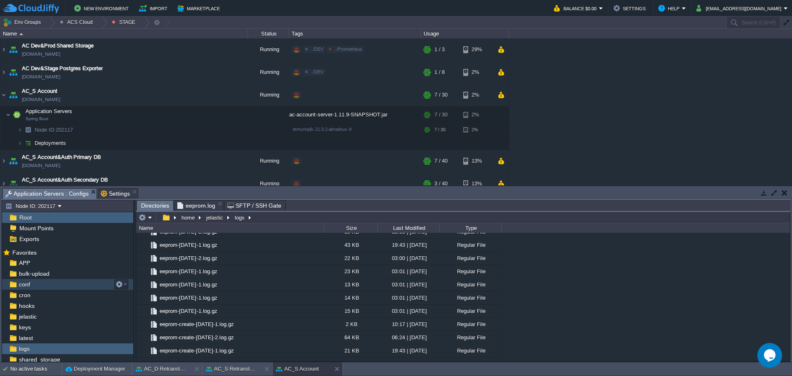
click at [54, 285] on div "conf" at bounding box center [67, 284] width 131 height 11
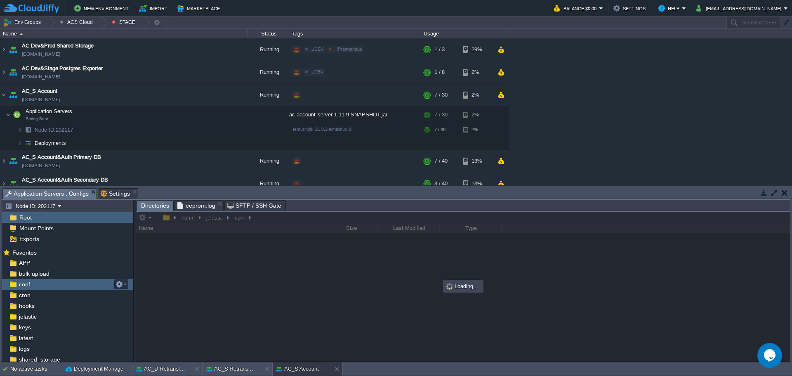
scroll to position [0, 0]
click at [195, 207] on span "eeprom.log" at bounding box center [196, 206] width 38 height 10
